Goal: Transaction & Acquisition: Purchase product/service

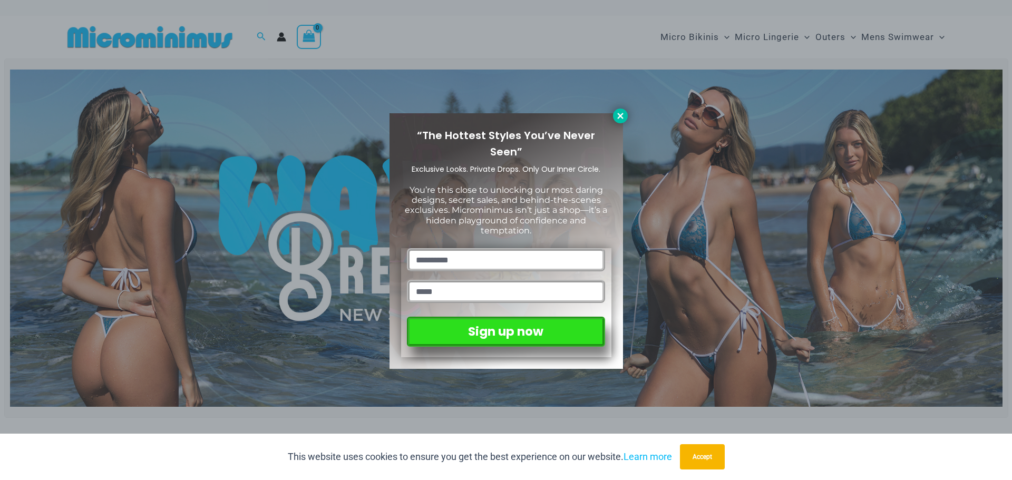
click at [616, 114] on icon at bounding box center [619, 115] width 9 height 9
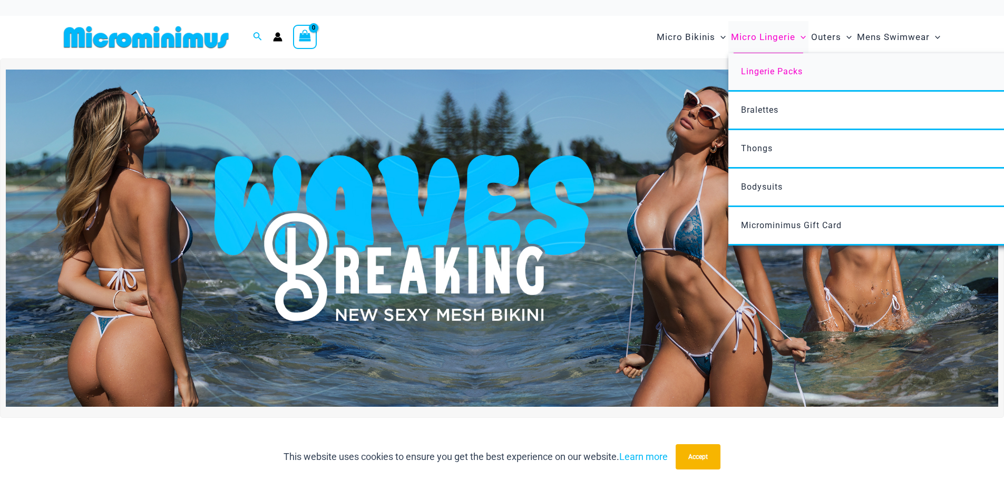
click at [749, 73] on span "Lingerie Packs" at bounding box center [772, 71] width 62 height 10
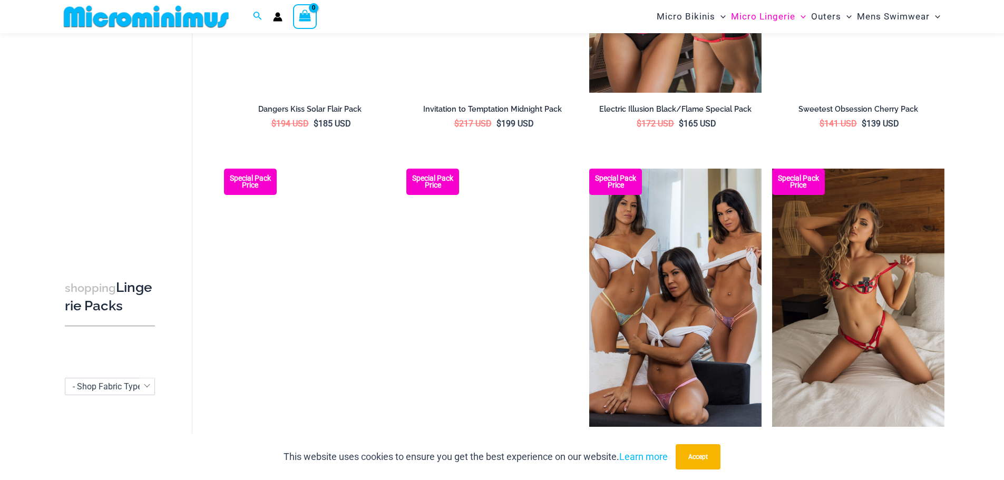
scroll to position [1044, 0]
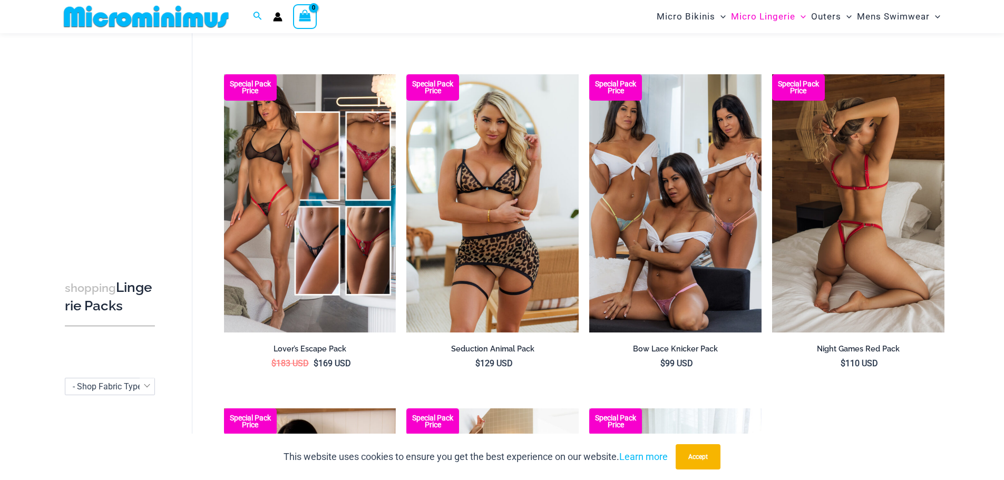
click at [897, 219] on img at bounding box center [858, 203] width 172 height 258
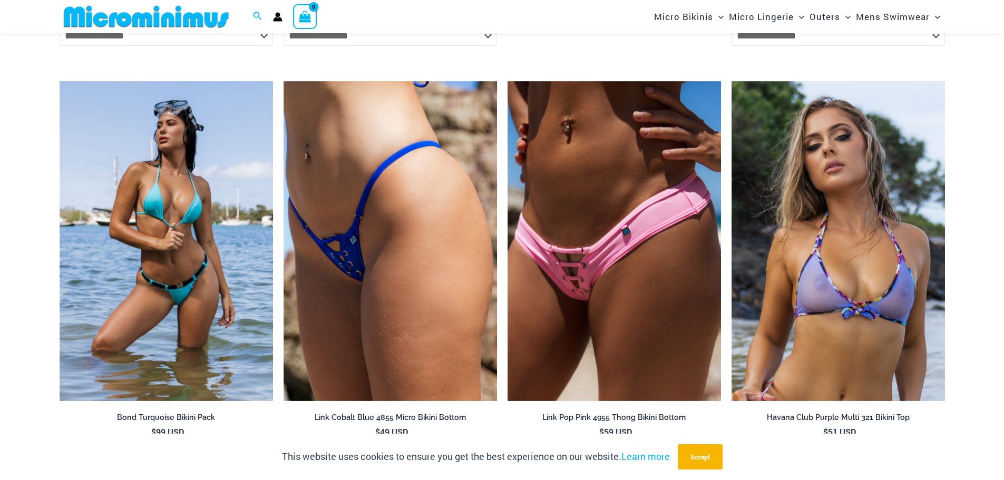
scroll to position [2256, 0]
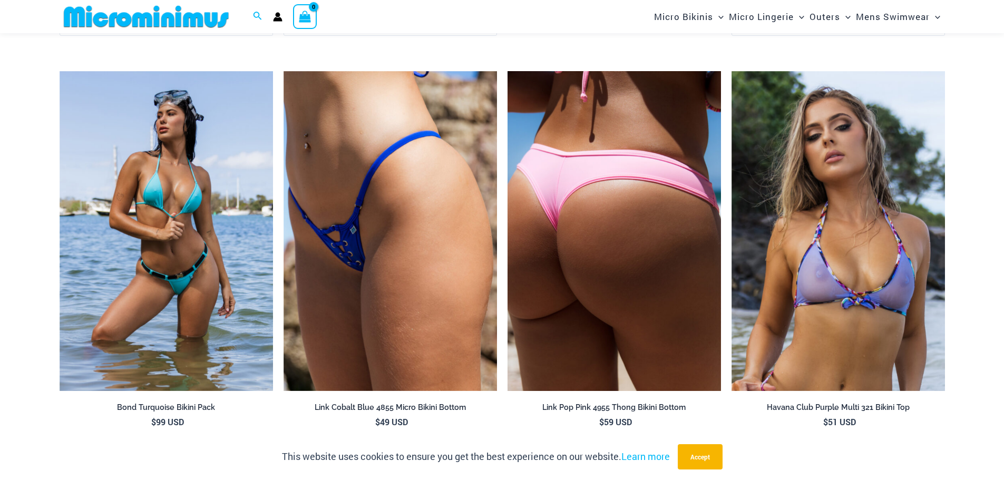
click at [615, 232] on img at bounding box center [613, 231] width 213 height 320
